Goal: Task Accomplishment & Management: Manage account settings

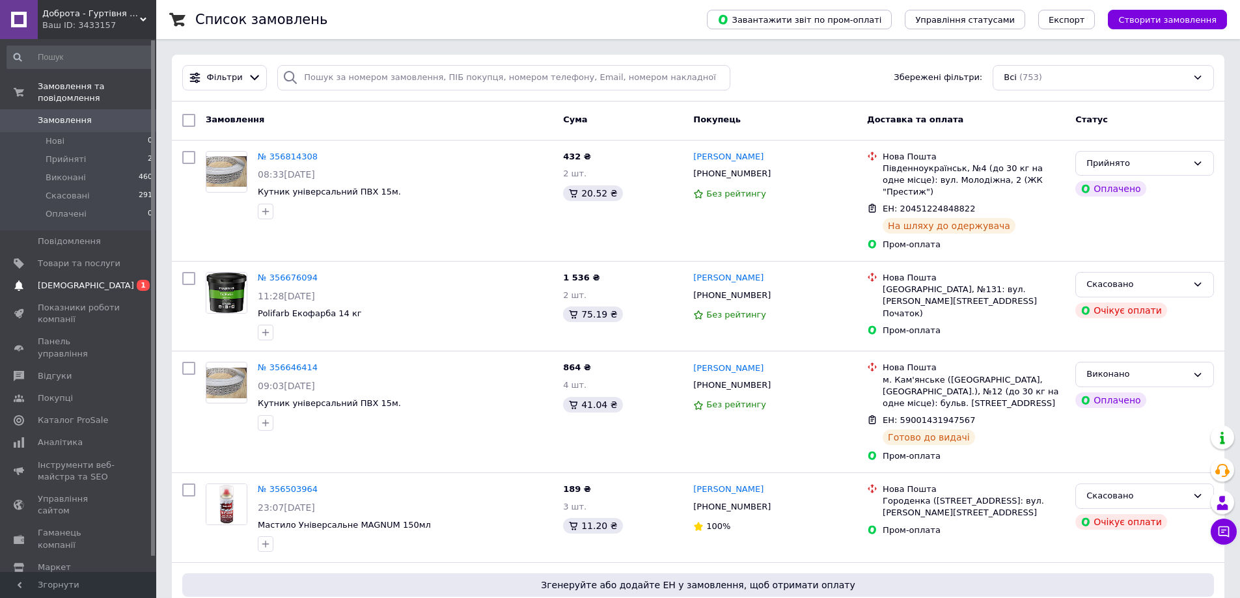
click at [69, 280] on span "[DEMOGRAPHIC_DATA]" at bounding box center [86, 286] width 96 height 12
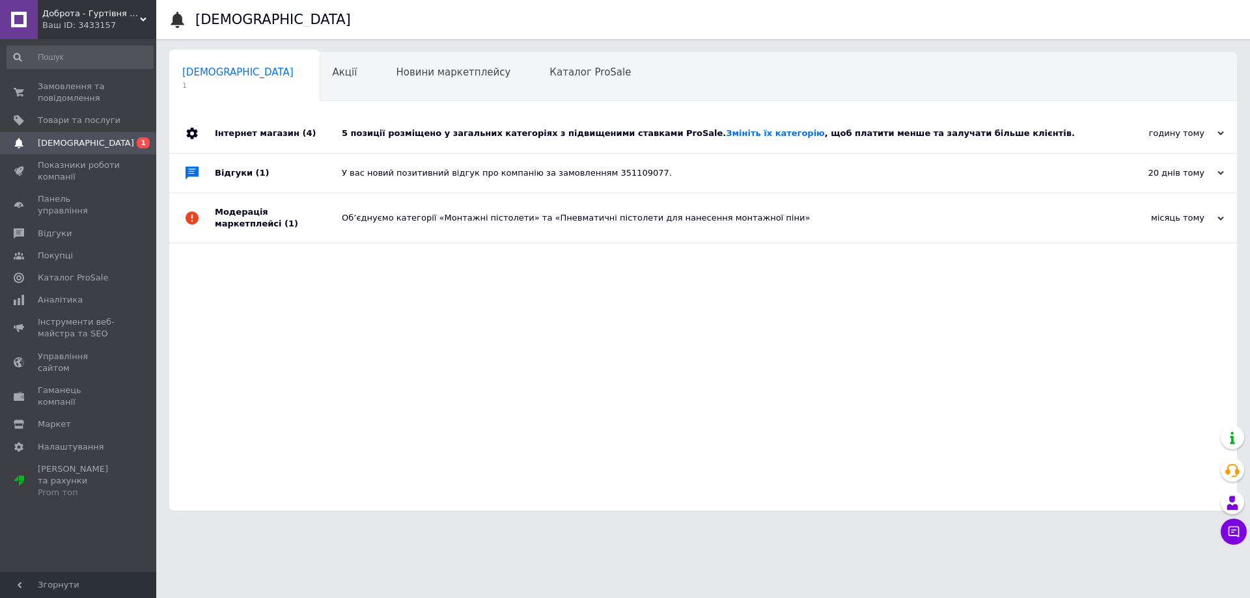
click at [440, 150] on div "5 позиції розміщено у загальних категоріях з підвищеними ставками ProSale. Змін…" at bounding box center [718, 133] width 752 height 39
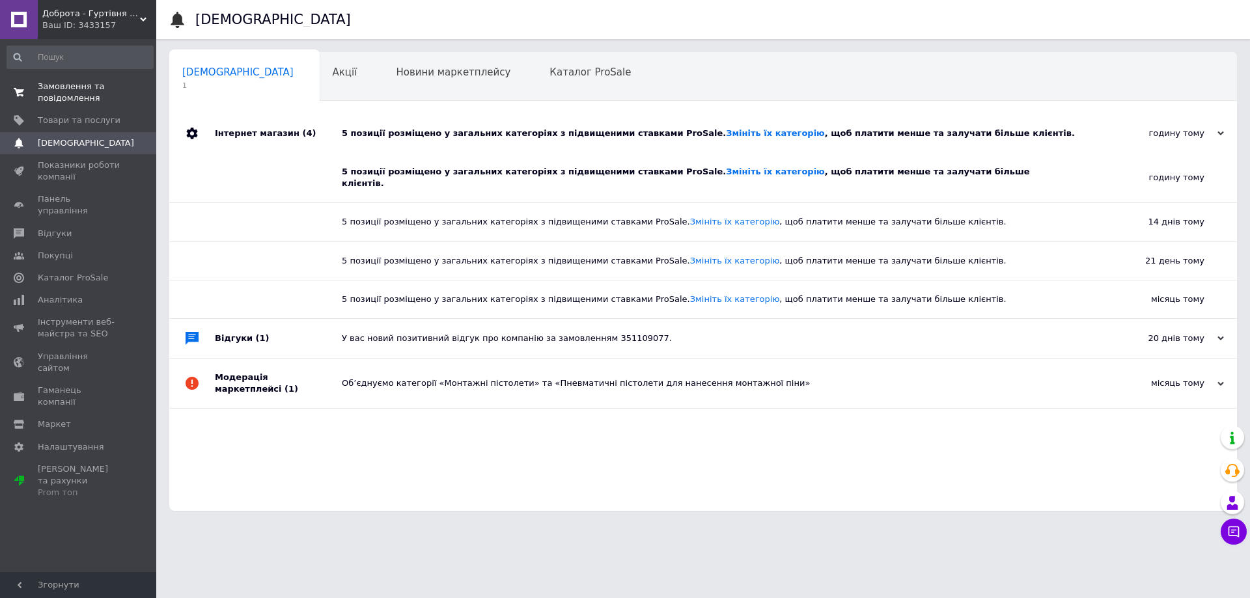
click at [84, 85] on span "Замовлення та повідомлення" at bounding box center [79, 92] width 83 height 23
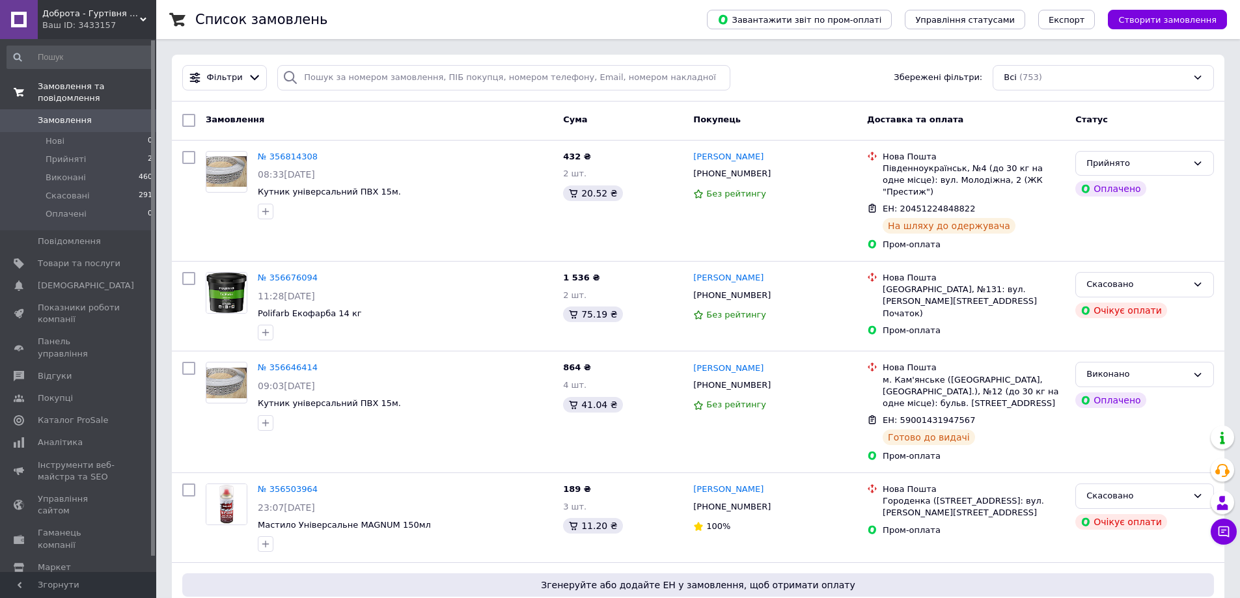
click at [84, 85] on span "Замовлення та повідомлення" at bounding box center [97, 92] width 118 height 23
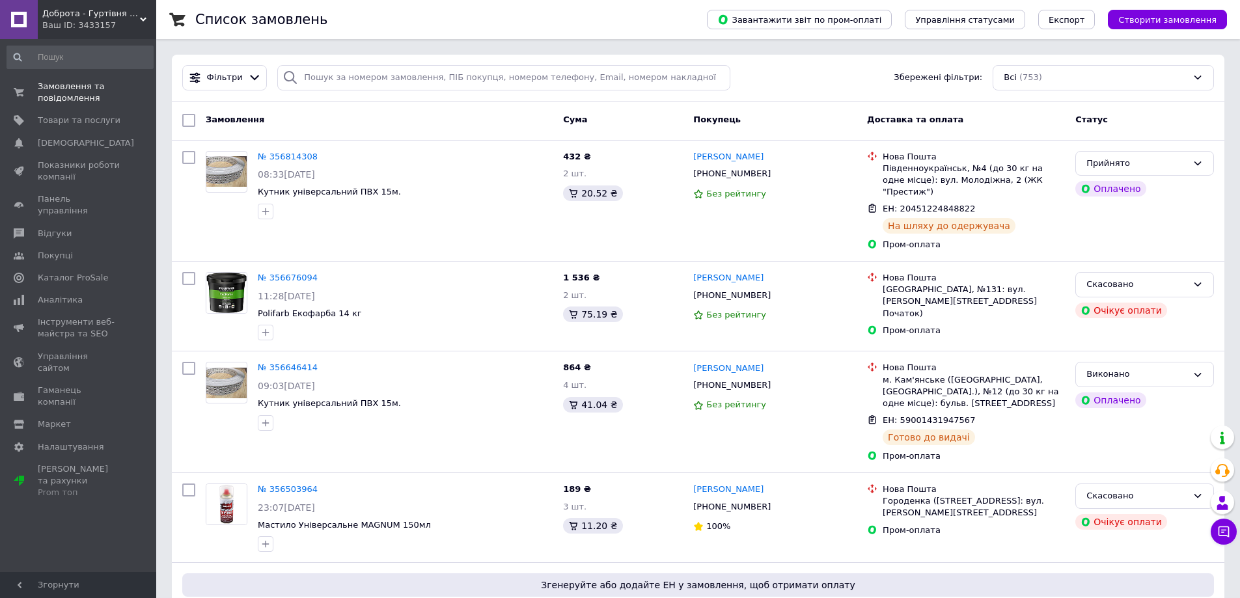
click at [1146, 168] on div "Прийнято" at bounding box center [1137, 164] width 101 height 14
click at [1135, 193] on li "Виконано" at bounding box center [1144, 190] width 137 height 24
click at [126, 91] on span "0 0" at bounding box center [138, 92] width 36 height 23
